Goal: Navigation & Orientation: Understand site structure

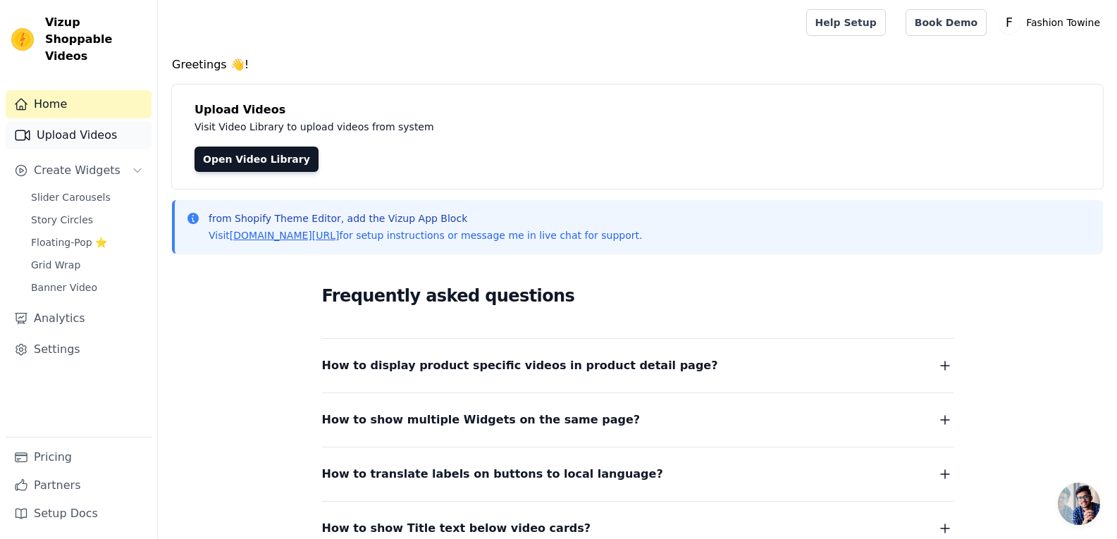
click at [78, 121] on link "Upload Videos" at bounding box center [79, 135] width 146 height 28
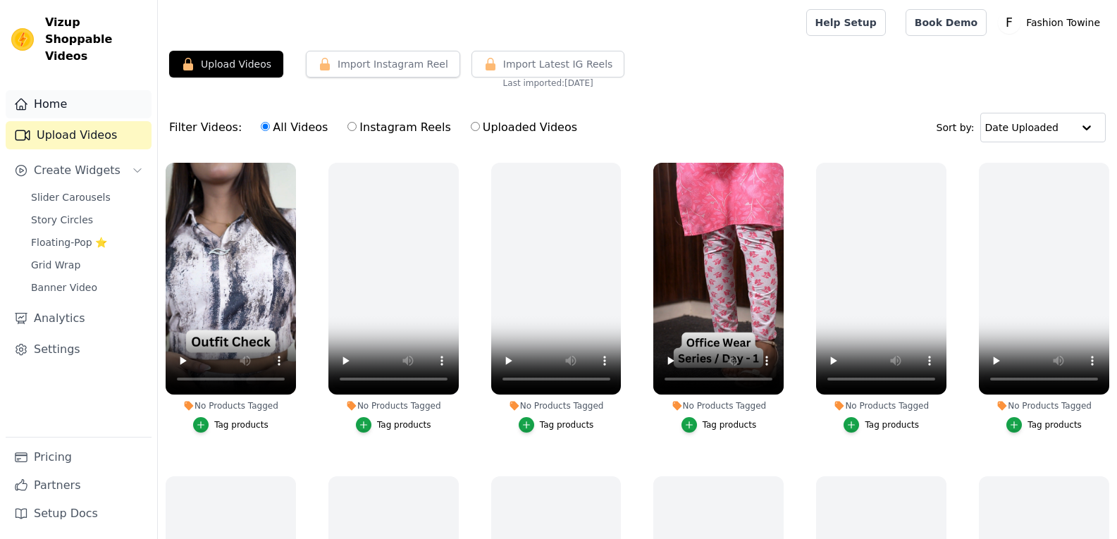
click at [106, 90] on link "Home" at bounding box center [79, 104] width 146 height 28
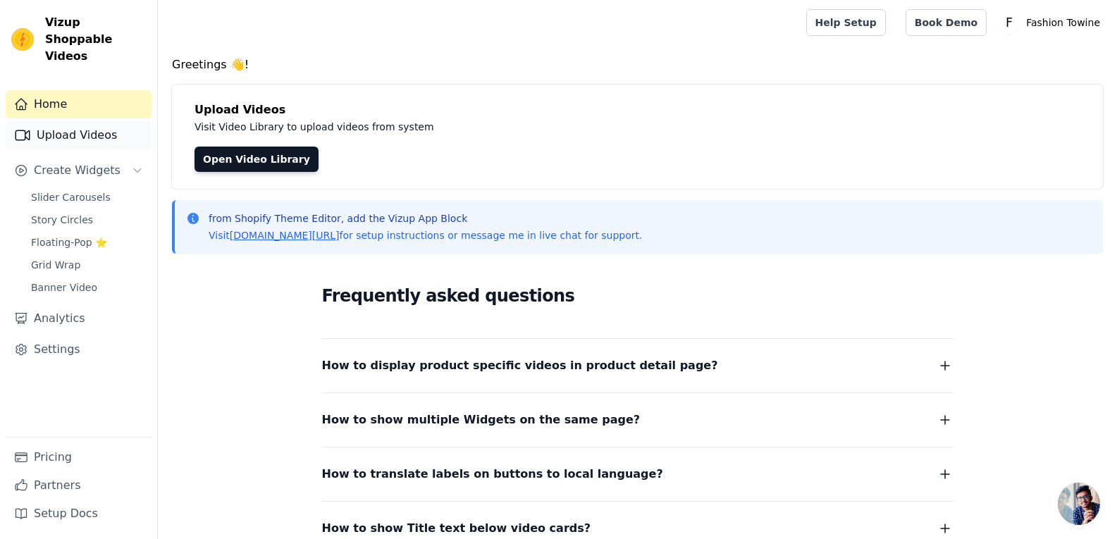
click at [111, 121] on link "Upload Videos" at bounding box center [79, 135] width 146 height 28
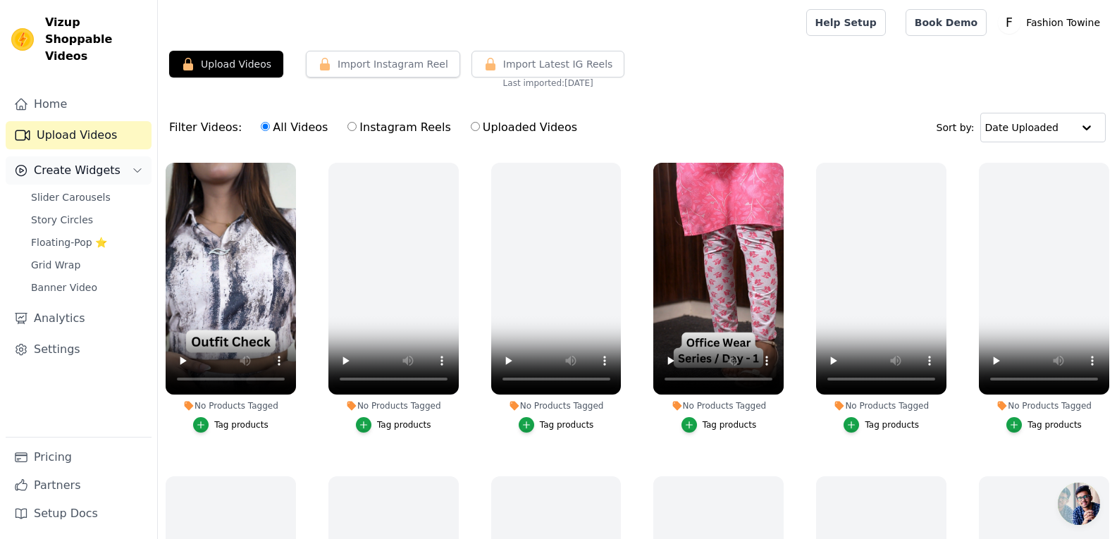
click at [113, 156] on button "Create Widgets" at bounding box center [79, 170] width 146 height 28
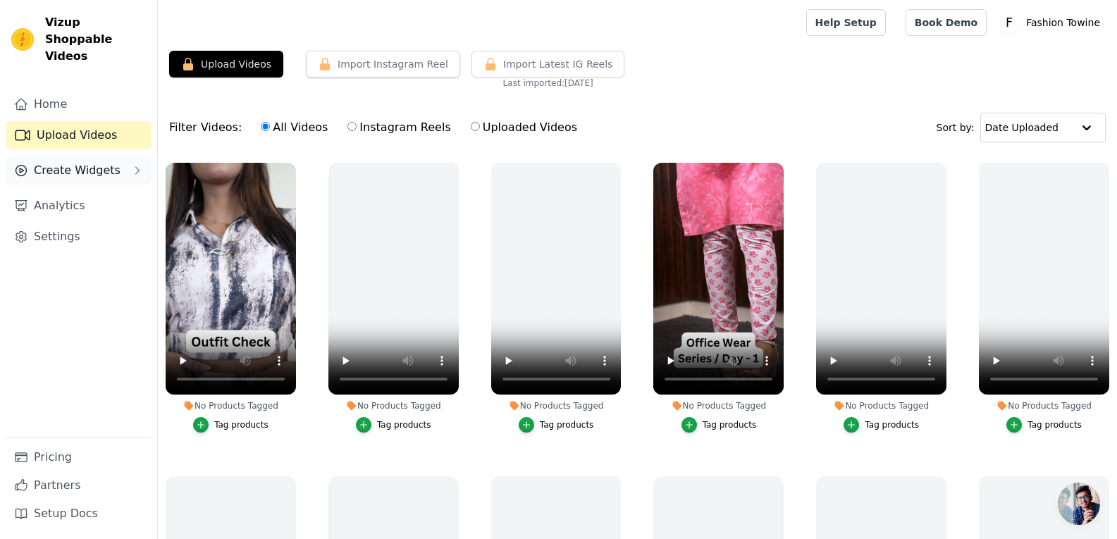
click at [113, 156] on button "Create Widgets" at bounding box center [79, 170] width 146 height 28
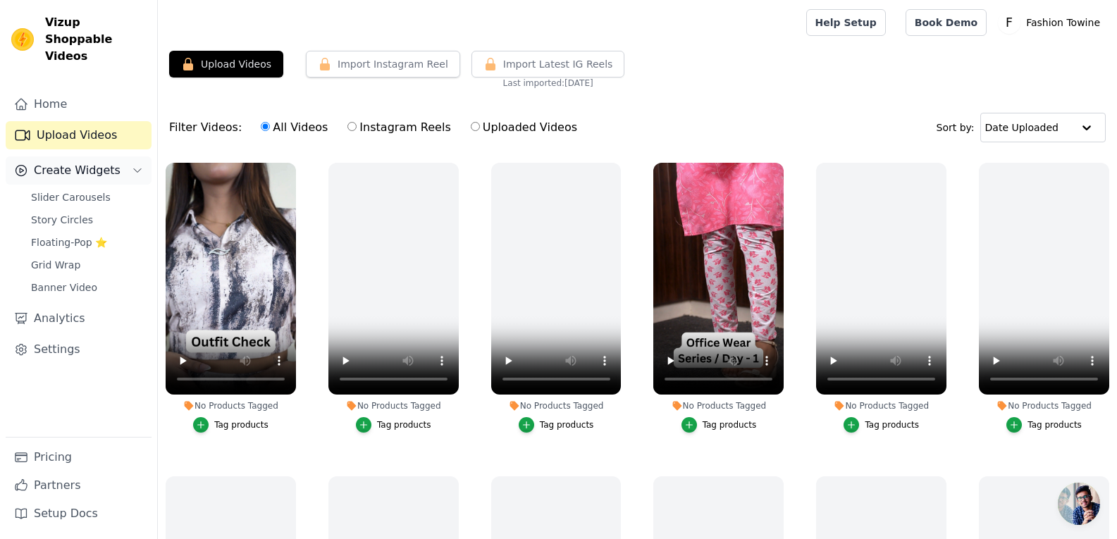
click at [54, 162] on span "Create Widgets" at bounding box center [77, 170] width 87 height 17
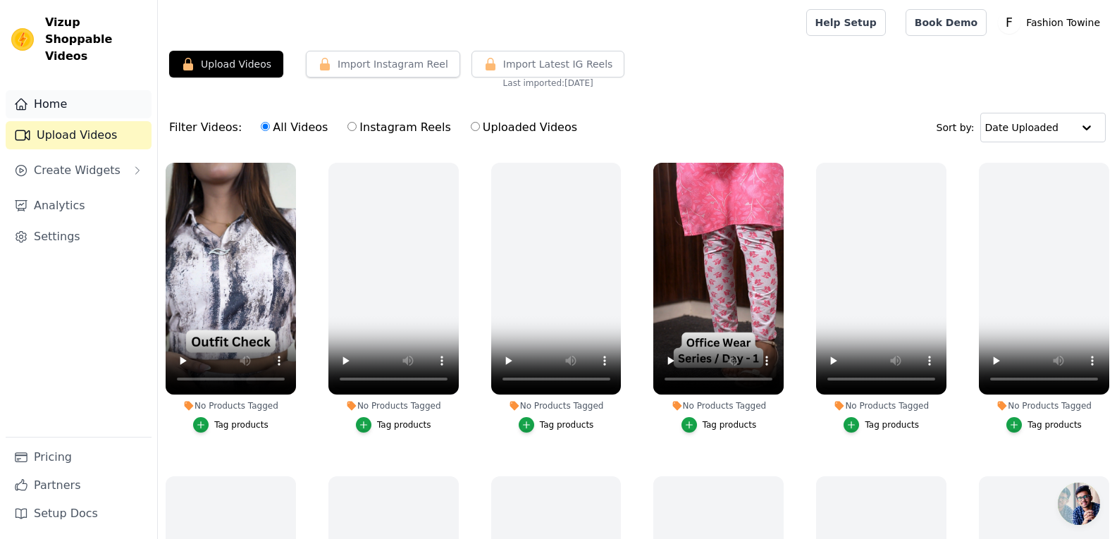
click at [44, 90] on link "Home" at bounding box center [79, 104] width 146 height 28
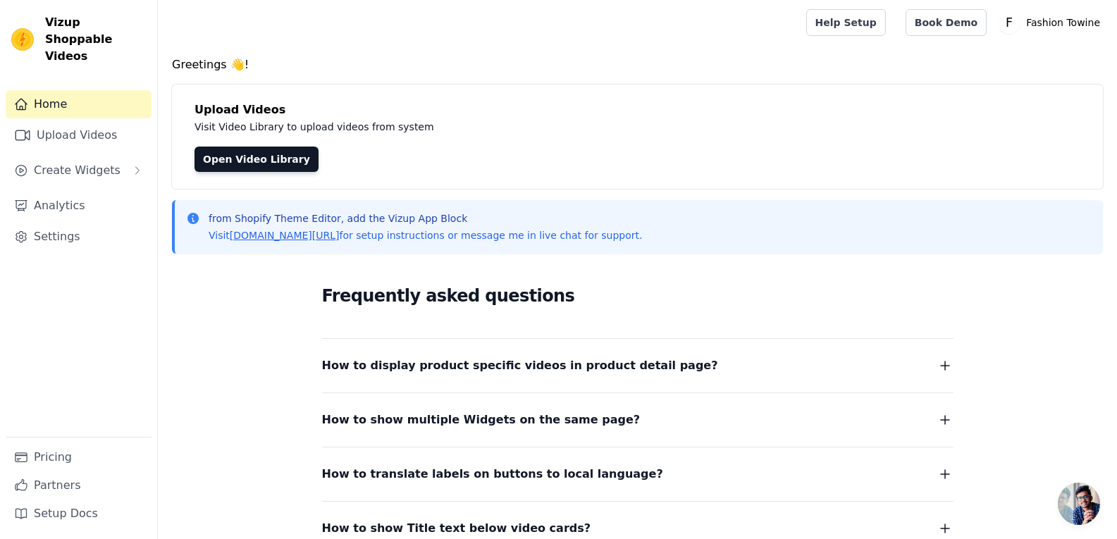
click at [261, 172] on div "Upload Videos Visit Video Library to upload videos from system Open Video Libra…" at bounding box center [637, 137] width 931 height 104
click at [261, 155] on link "Open Video Library" at bounding box center [256, 159] width 124 height 25
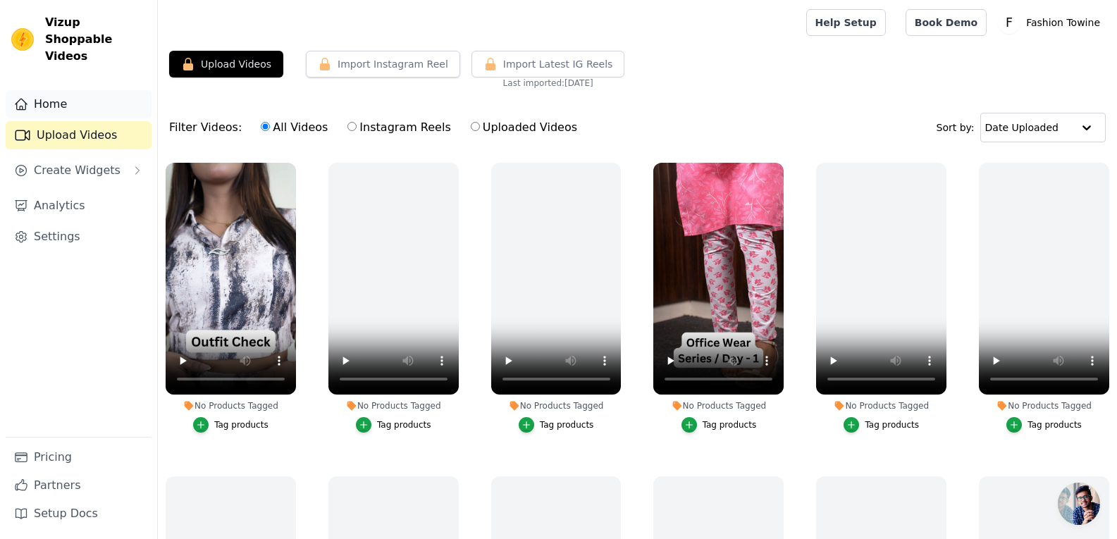
click at [92, 92] on link "Home" at bounding box center [79, 104] width 146 height 28
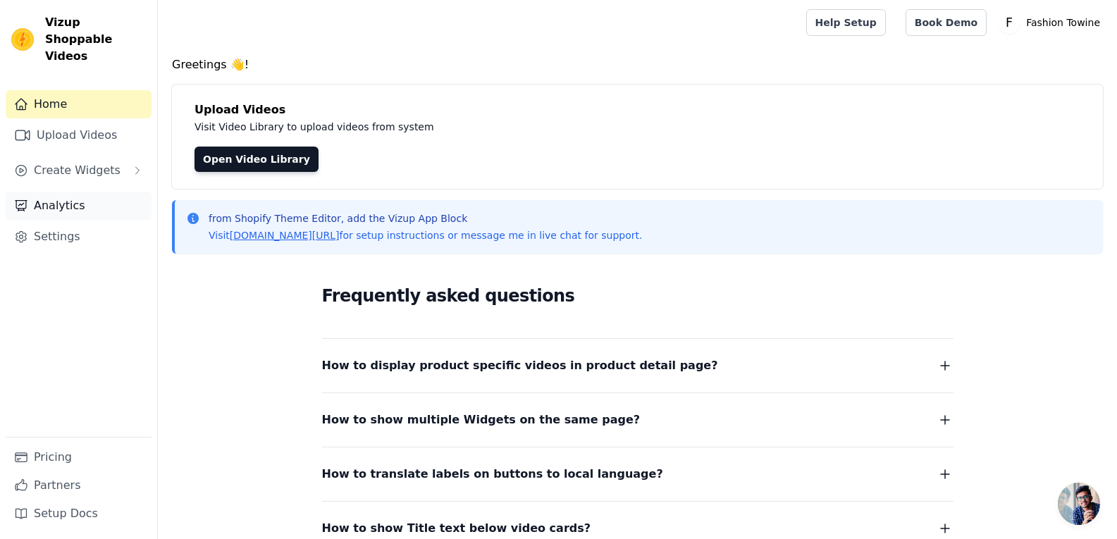
click at [75, 192] on link "Analytics" at bounding box center [79, 206] width 146 height 28
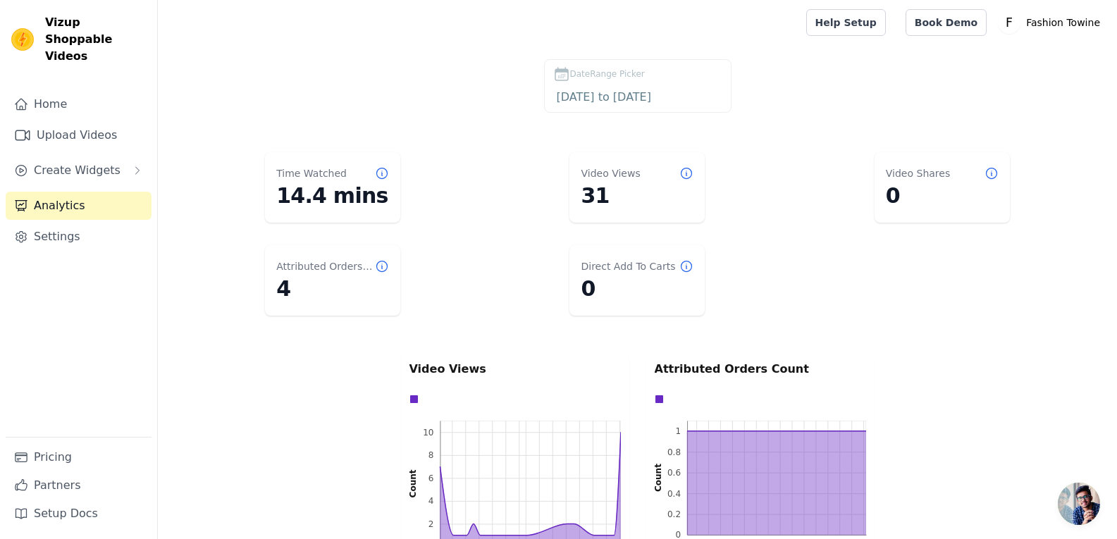
click at [381, 269] on icon at bounding box center [382, 266] width 14 height 14
click at [75, 223] on link "Settings" at bounding box center [79, 237] width 146 height 28
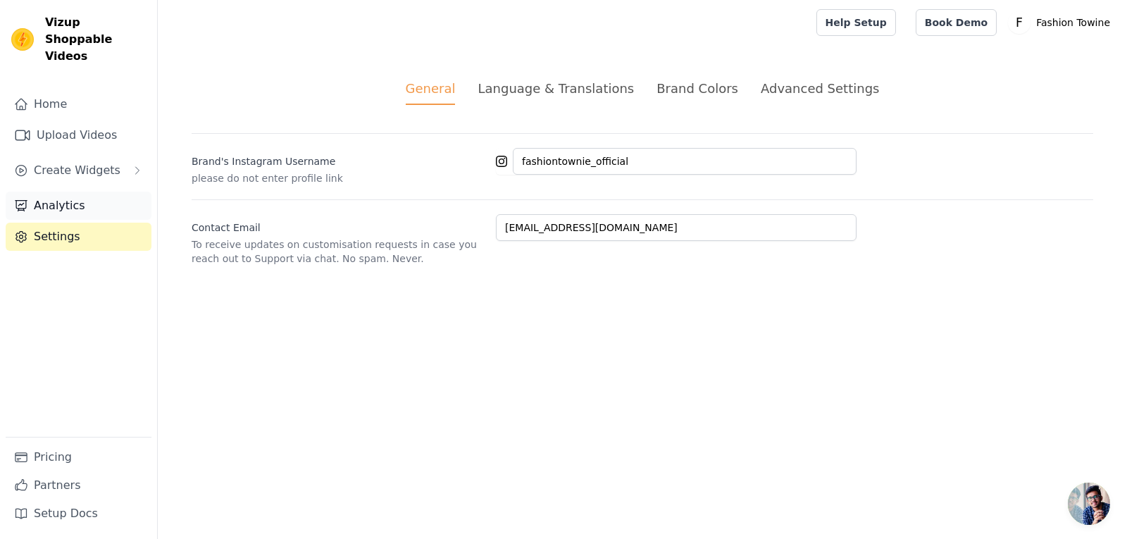
click at [84, 192] on link "Analytics" at bounding box center [79, 206] width 146 height 28
